Goal: Information Seeking & Learning: Learn about a topic

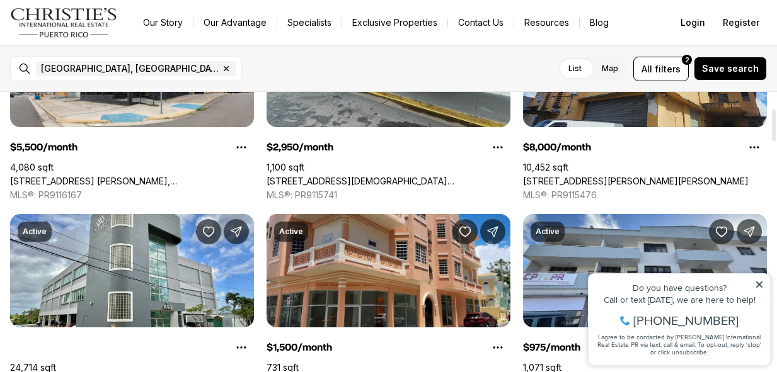
scroll to position [142, 0]
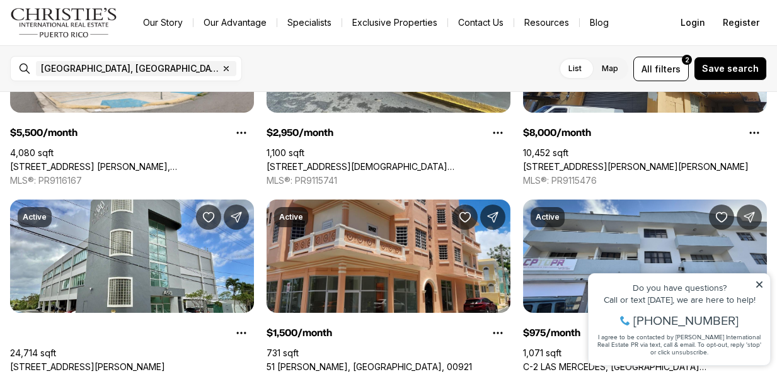
click at [761, 282] on icon at bounding box center [759, 284] width 9 height 9
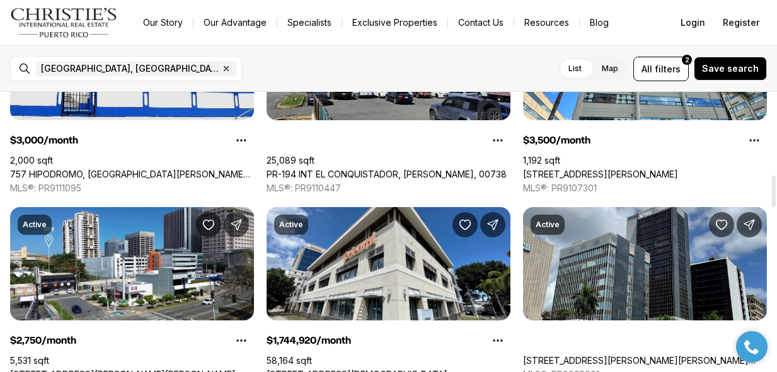
scroll to position [736, 0]
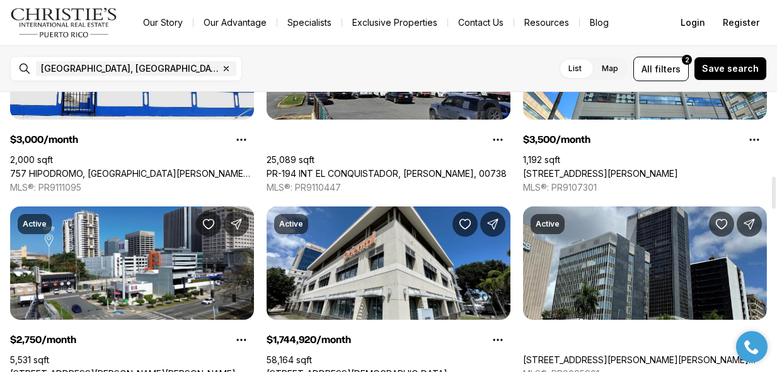
click at [144, 369] on link "[STREET_ADDRESS][PERSON_NAME][PERSON_NAME]" at bounding box center [123, 374] width 226 height 11
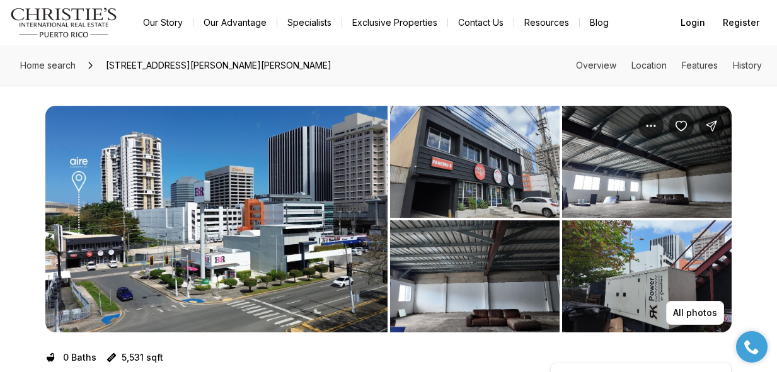
click at [343, 227] on img "View image gallery" at bounding box center [216, 219] width 342 height 227
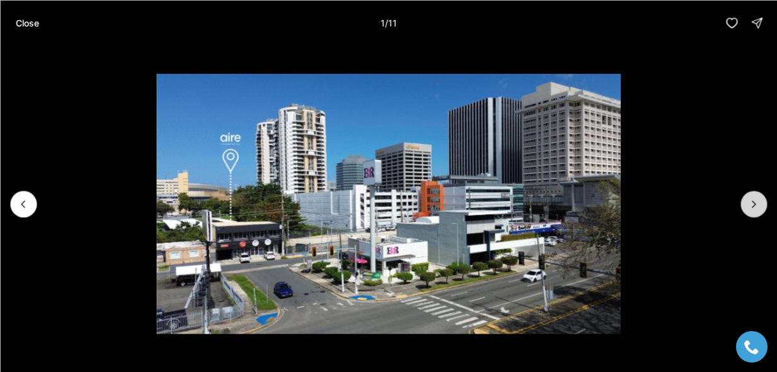
click at [754, 212] on button "Next slide" at bounding box center [753, 204] width 26 height 26
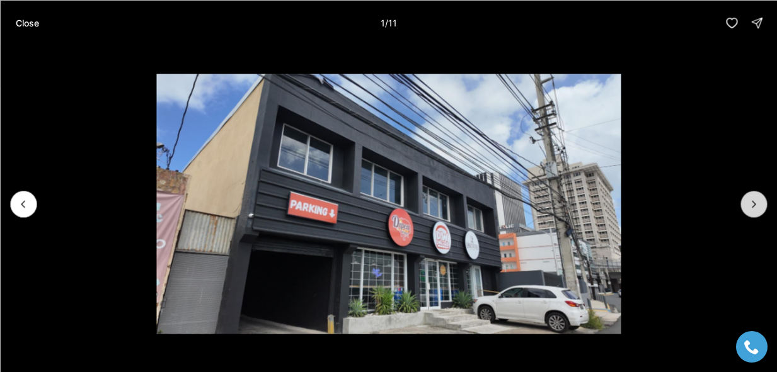
click at [754, 212] on button "Next slide" at bounding box center [753, 204] width 26 height 26
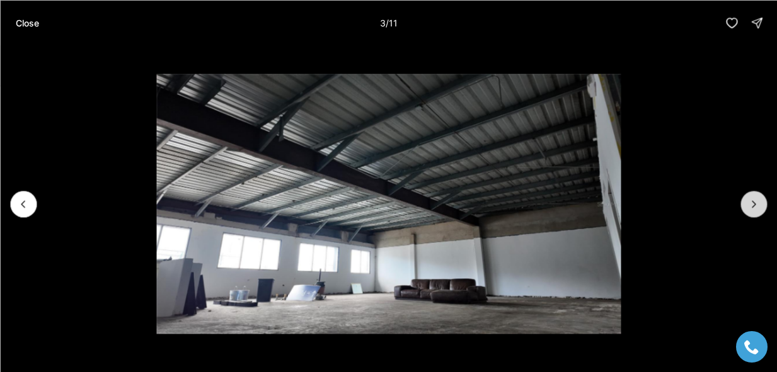
click at [754, 212] on button "Next slide" at bounding box center [753, 204] width 26 height 26
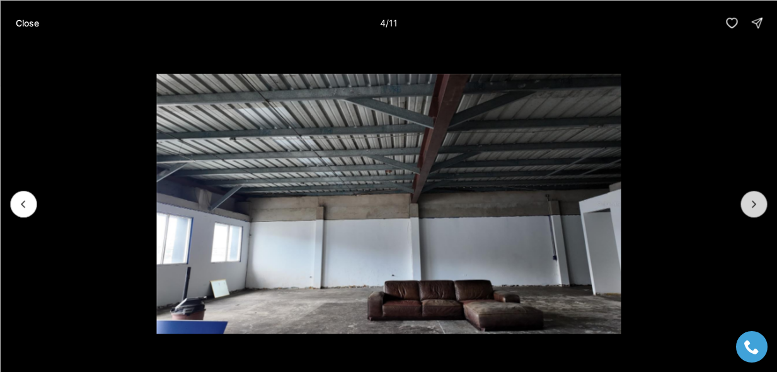
click at [754, 212] on button "Next slide" at bounding box center [753, 204] width 26 height 26
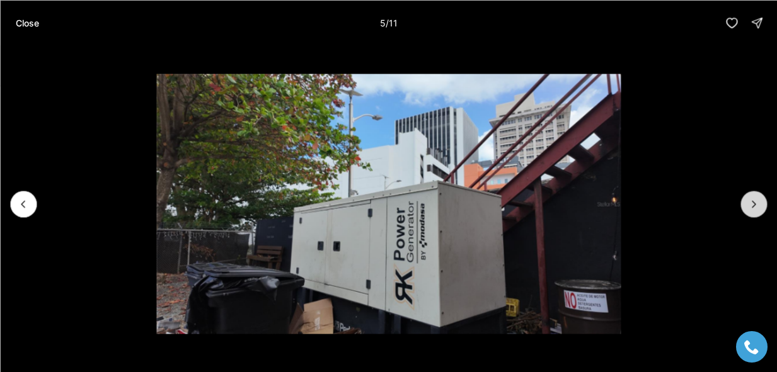
click at [754, 212] on button "Next slide" at bounding box center [753, 204] width 26 height 26
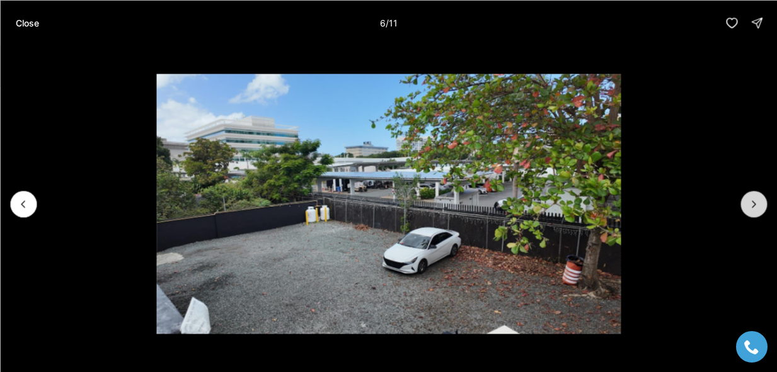
click at [754, 212] on button "Next slide" at bounding box center [753, 204] width 26 height 26
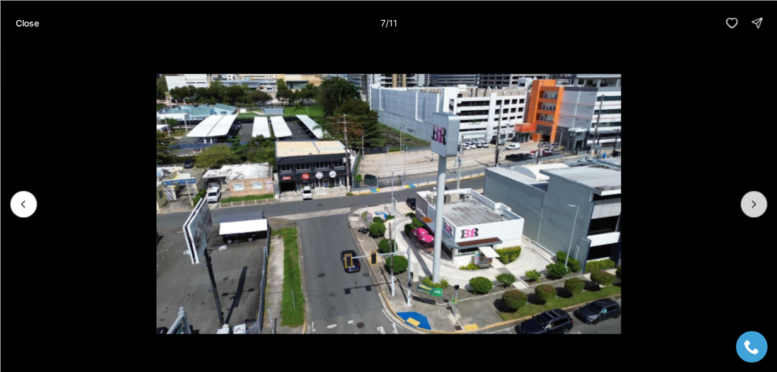
click at [754, 212] on button "Next slide" at bounding box center [753, 204] width 26 height 26
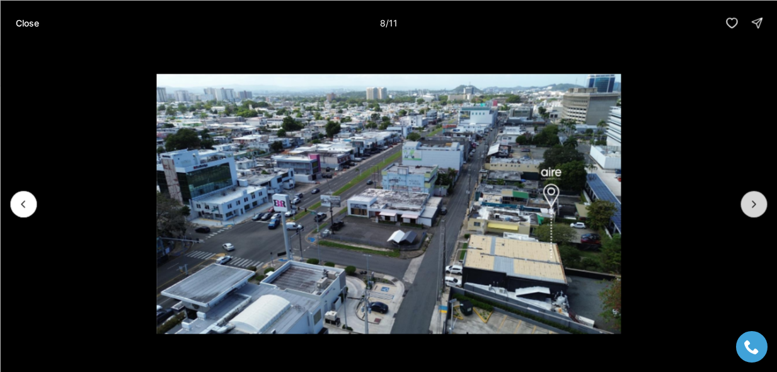
click at [754, 212] on button "Next slide" at bounding box center [753, 204] width 26 height 26
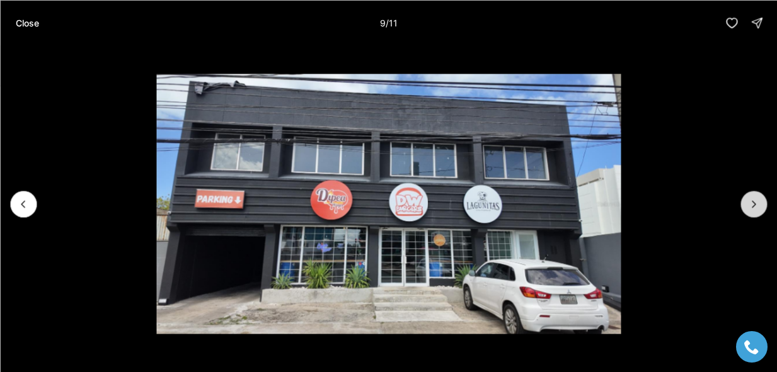
click at [754, 212] on button "Next slide" at bounding box center [753, 204] width 26 height 26
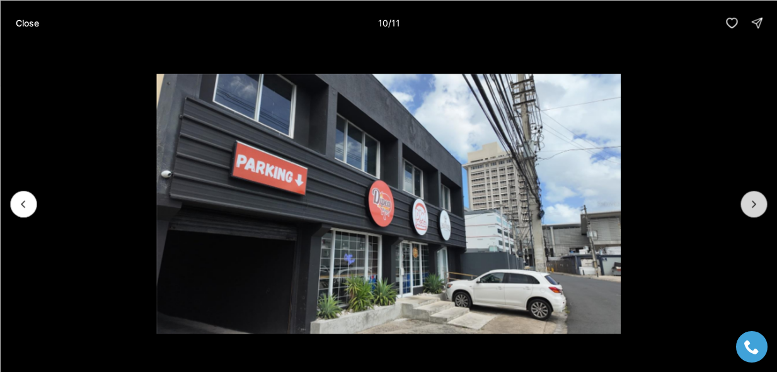
click at [754, 212] on button "Next slide" at bounding box center [753, 204] width 26 height 26
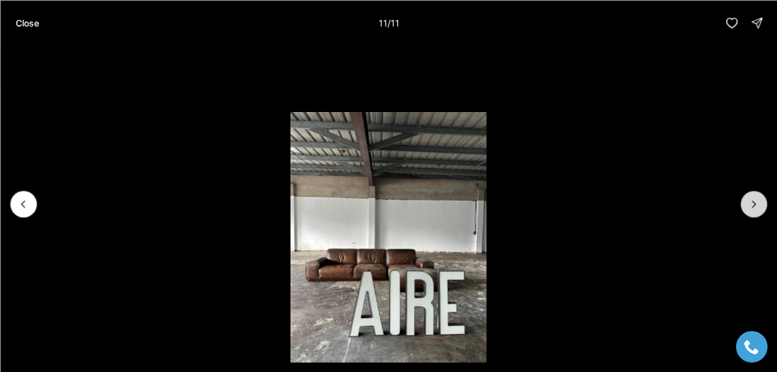
click at [754, 212] on div at bounding box center [753, 204] width 26 height 26
click at [754, 207] on div at bounding box center [753, 204] width 26 height 26
click at [31, 207] on button "Previous slide" at bounding box center [23, 204] width 26 height 26
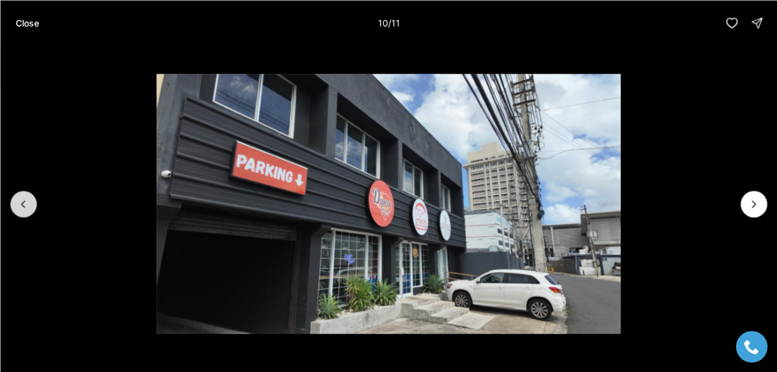
click at [31, 207] on button "Previous slide" at bounding box center [23, 204] width 26 height 26
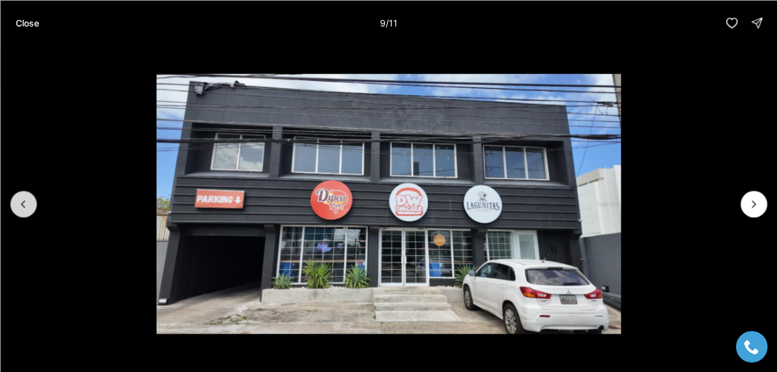
click at [31, 205] on button "Previous slide" at bounding box center [23, 204] width 26 height 26
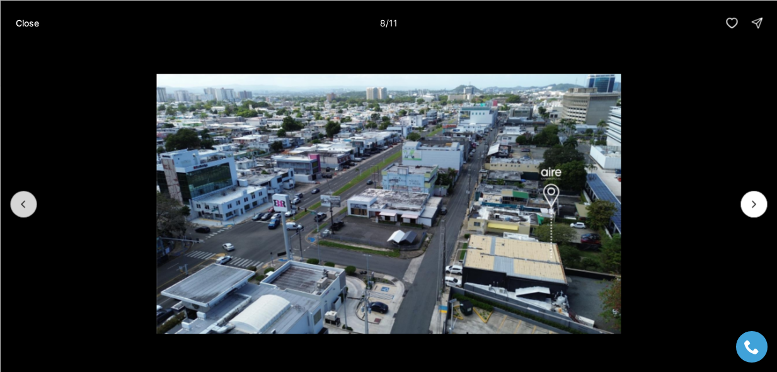
click at [31, 205] on button "Previous slide" at bounding box center [23, 204] width 26 height 26
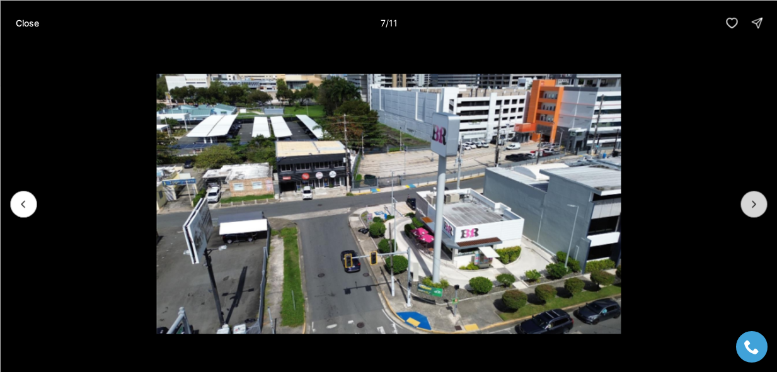
click at [757, 199] on icon "Next slide" at bounding box center [753, 204] width 13 height 13
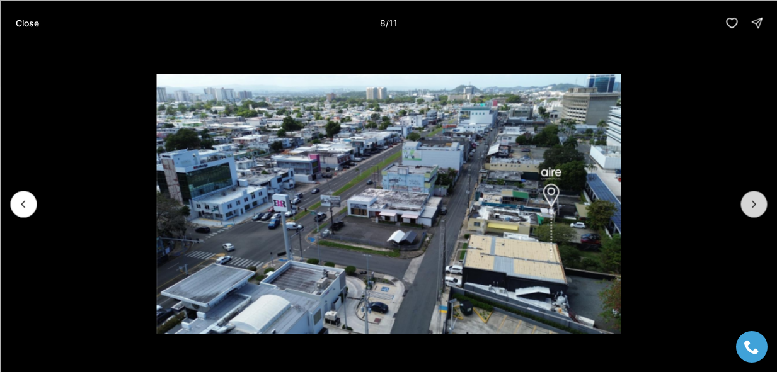
click at [757, 199] on icon "Next slide" at bounding box center [753, 204] width 13 height 13
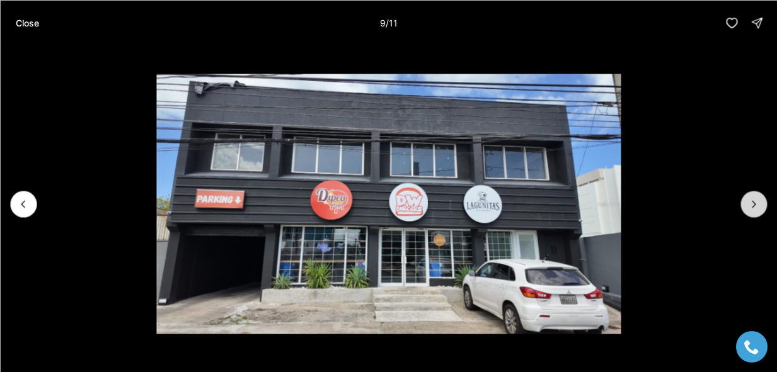
click at [757, 200] on icon "Next slide" at bounding box center [753, 204] width 13 height 13
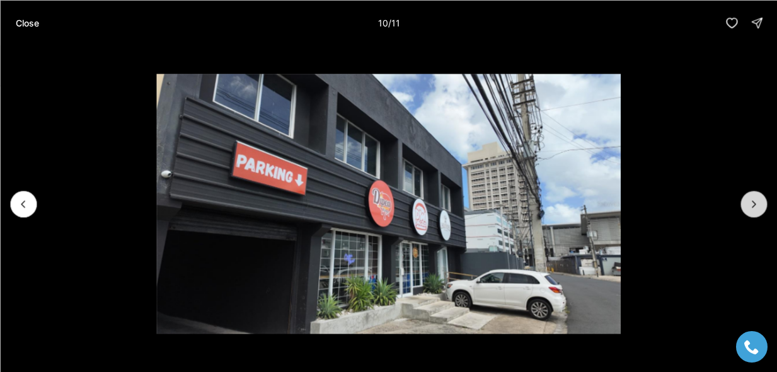
click at [757, 200] on icon "Next slide" at bounding box center [753, 204] width 13 height 13
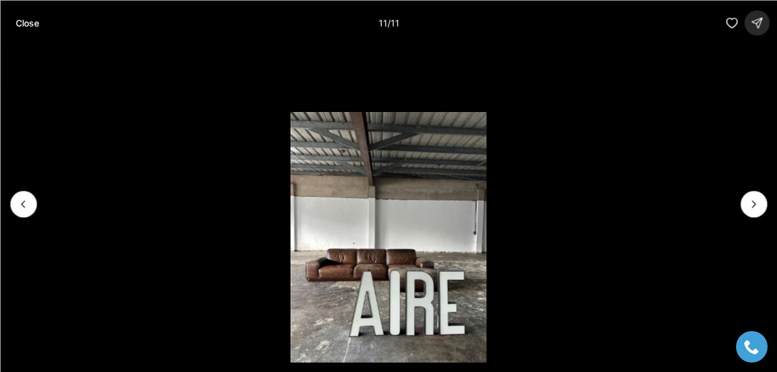
click at [760, 28] on icon "button" at bounding box center [757, 22] width 13 height 13
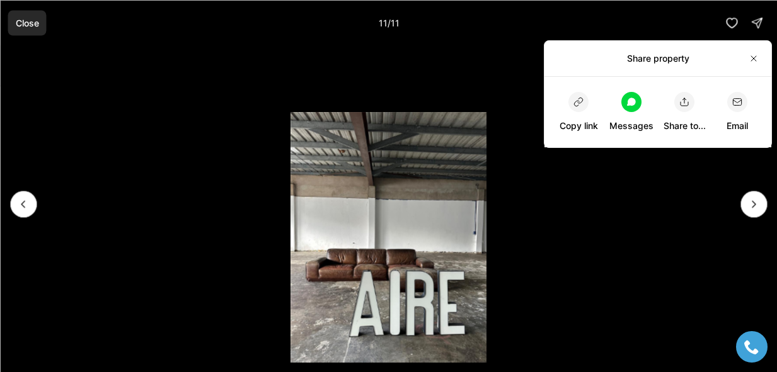
click at [40, 18] on button "Close" at bounding box center [27, 22] width 38 height 25
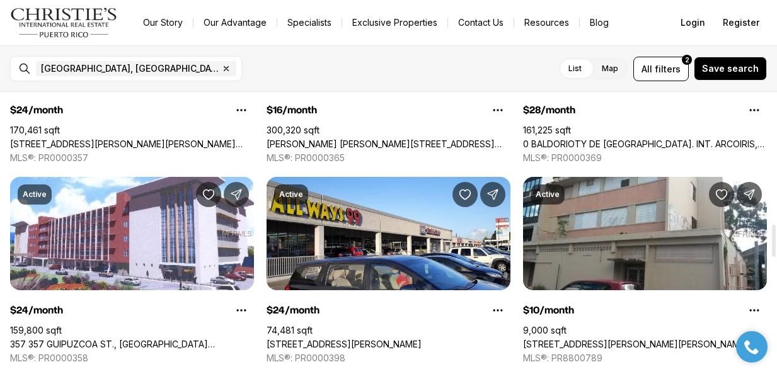
scroll to position [1126, 0]
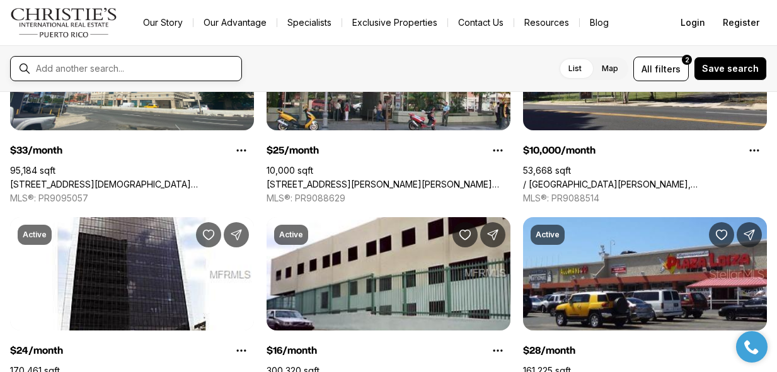
click at [153, 72] on input "text" at bounding box center [136, 69] width 200 height 10
